Goal: Find specific page/section: Find specific page/section

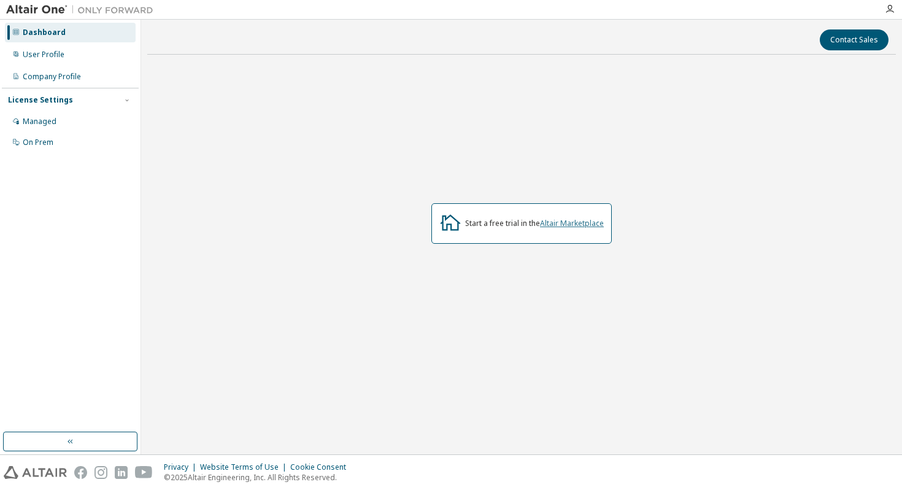
click at [587, 223] on link "Altair Marketplace" at bounding box center [572, 223] width 64 height 10
